Goal: Task Accomplishment & Management: Manage account settings

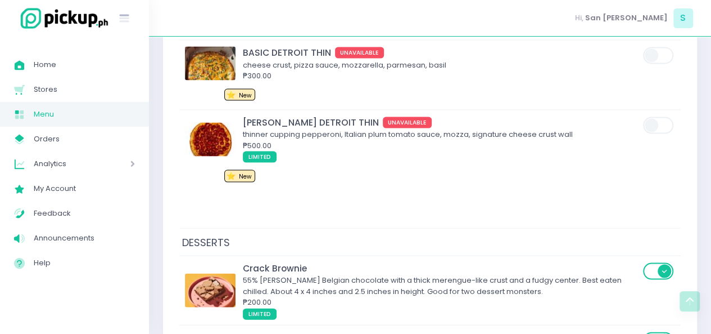
scroll to position [5304, 0]
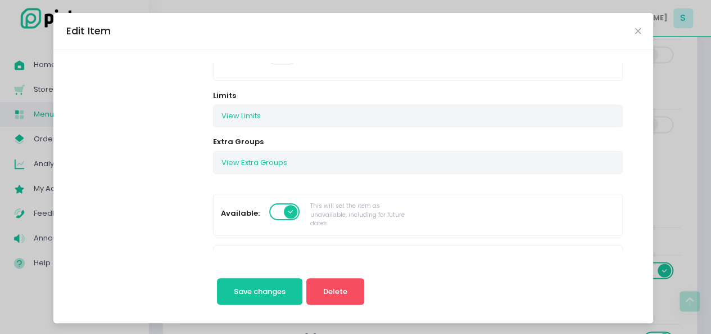
scroll to position [174, 0]
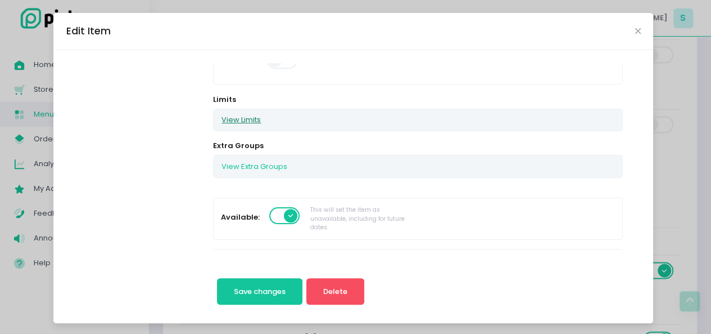
click at [233, 119] on button "View Limits" at bounding box center [241, 119] width 55 height 21
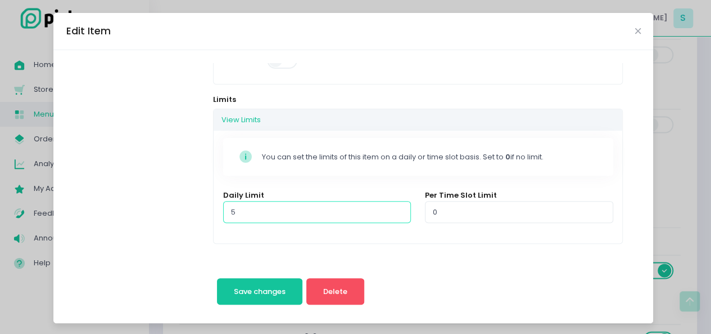
click at [246, 215] on input "5" at bounding box center [317, 211] width 188 height 21
type input "3"
click at [243, 290] on span "Save changes" at bounding box center [260, 291] width 52 height 11
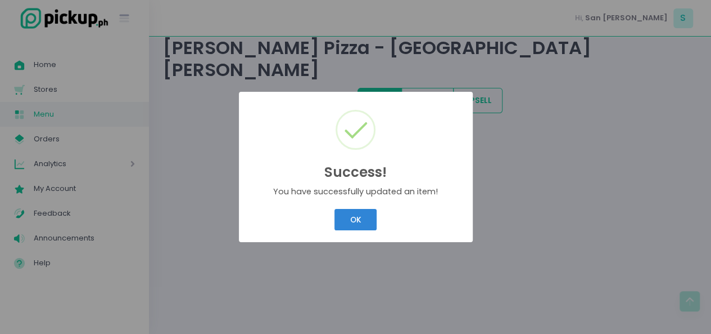
scroll to position [0, 0]
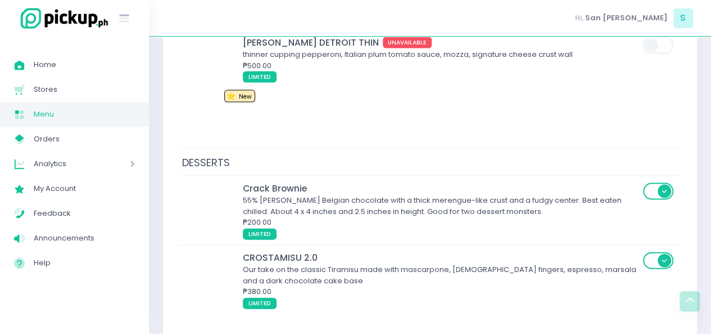
scroll to position [5368, 0]
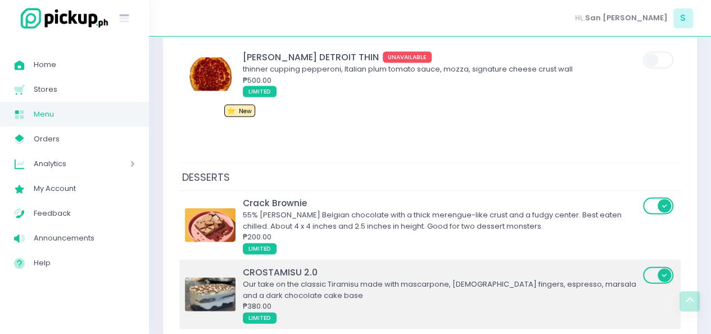
click at [313, 278] on div "Our take on the classic Tiramisu made with mascarpone, [DEMOGRAPHIC_DATA] finge…" at bounding box center [441, 289] width 397 height 22
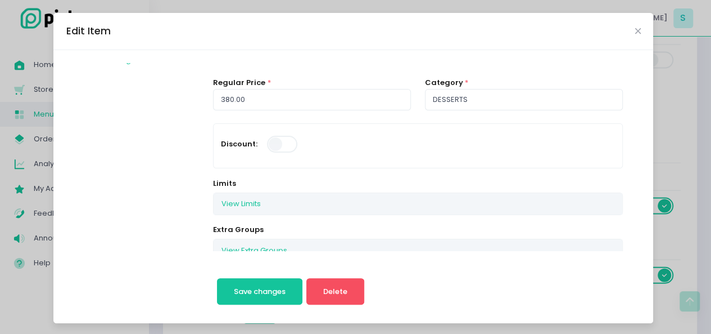
scroll to position [172, 0]
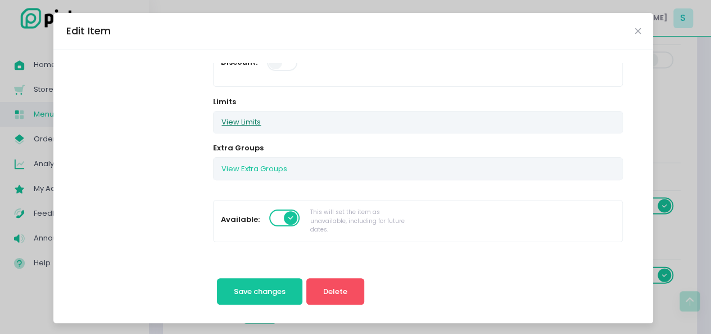
click at [246, 129] on button "View Limits" at bounding box center [241, 121] width 55 height 21
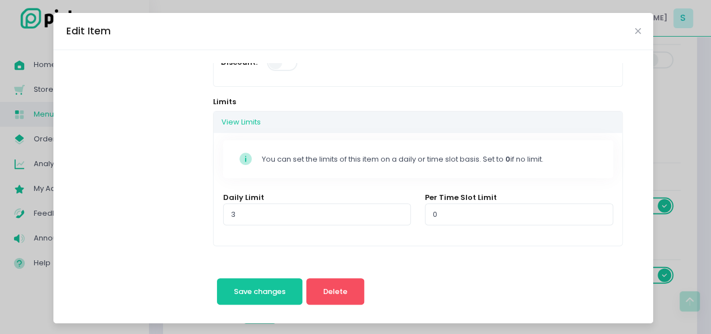
click at [0, 290] on div "Edit Item Change Photo CROSTAMISU 2.0 Description Our take on the classic Tiram…" at bounding box center [355, 167] width 711 height 334
